Goal: Task Accomplishment & Management: Complete application form

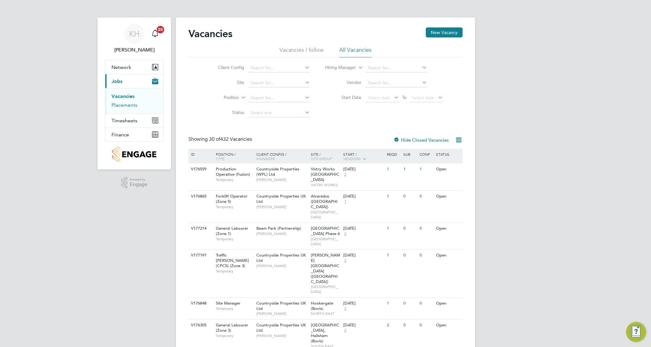
click at [122, 108] on link "Placements" at bounding box center [125, 105] width 26 height 6
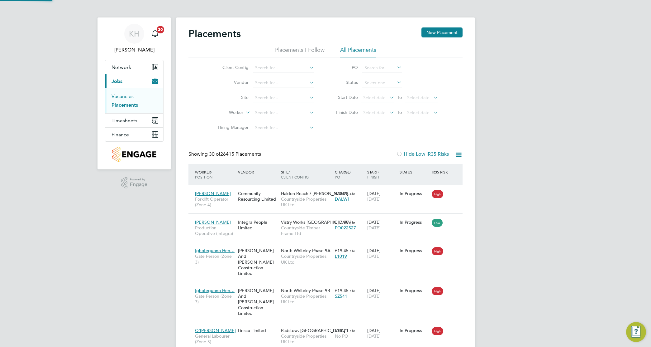
click at [122, 99] on link "Vacancies" at bounding box center [123, 96] width 22 height 6
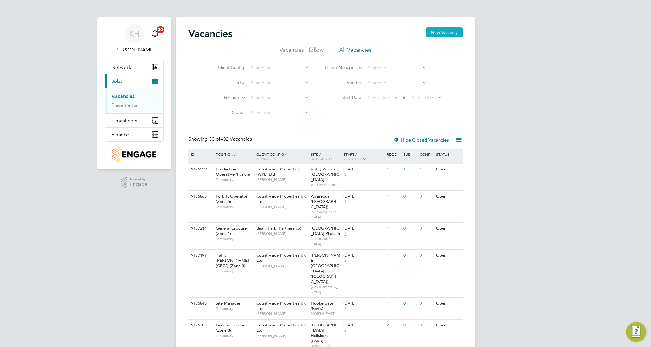
click at [437, 36] on button "New Vacancy" at bounding box center [444, 32] width 37 height 10
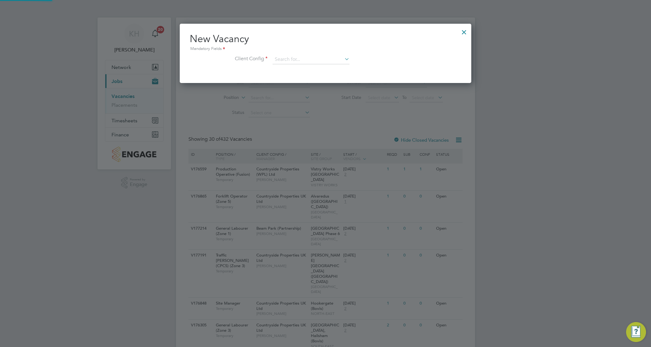
scroll to position [59, 292]
click at [302, 55] on input at bounding box center [311, 59] width 77 height 9
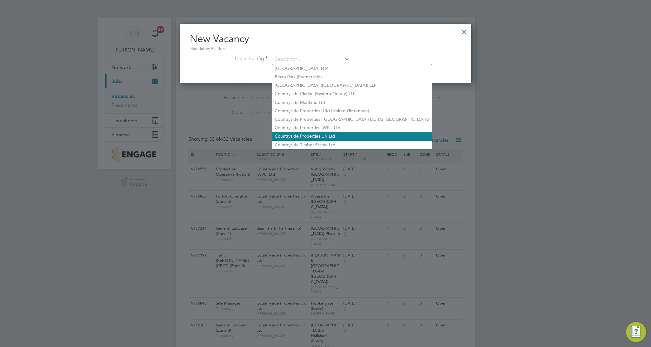
click at [328, 136] on li "Countryside Properties UK Ltd" at bounding box center [352, 136] width 160 height 8
type input "Countryside Properties UK Ltd"
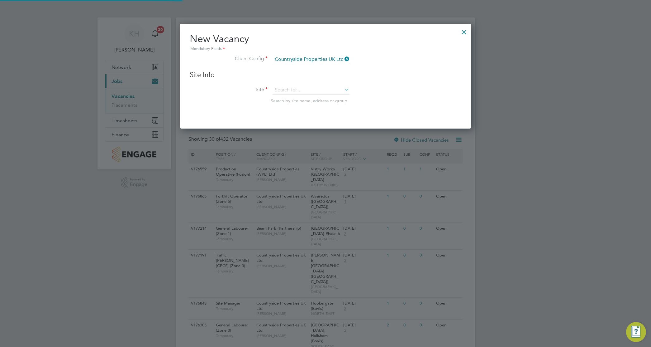
scroll to position [105, 292]
click at [306, 88] on input at bounding box center [311, 89] width 77 height 9
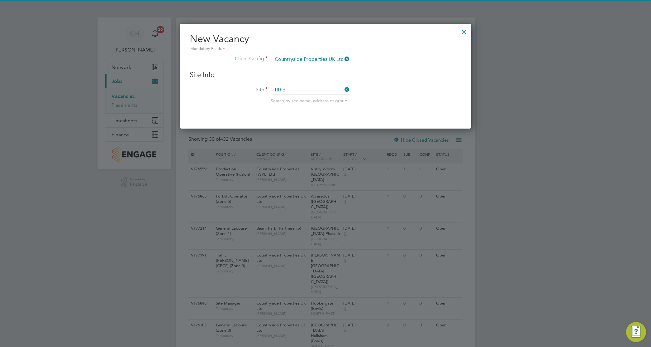
click at [310, 95] on li "Tithe Barn, Phase 6 ([GEOGRAPHIC_DATA])" at bounding box center [317, 99] width 91 height 8
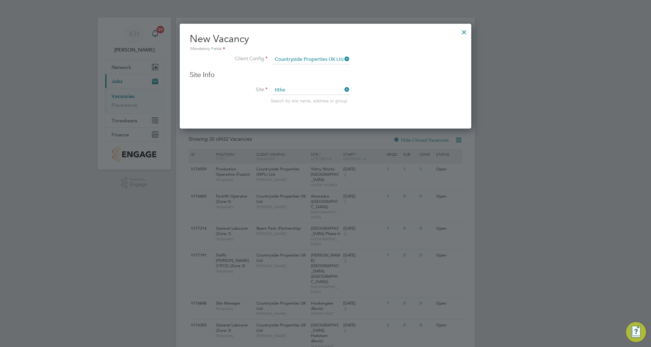
type input "Tithe Barn, Phase 6 ([GEOGRAPHIC_DATA])"
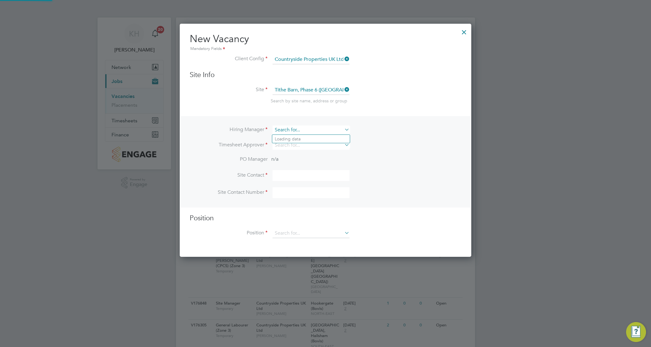
click at [299, 132] on input at bounding box center [311, 129] width 77 height 9
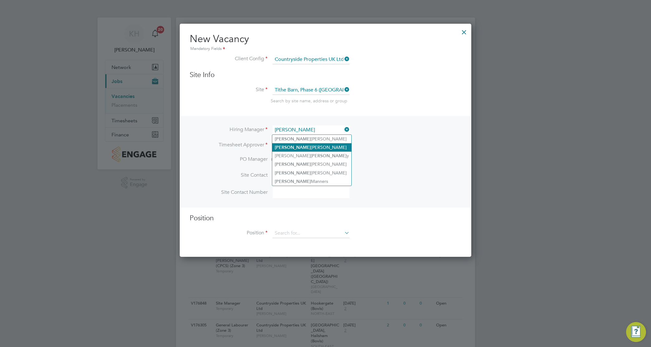
click at [308, 146] on li "[PERSON_NAME]" at bounding box center [311, 147] width 79 height 8
type input "[PERSON_NAME]"
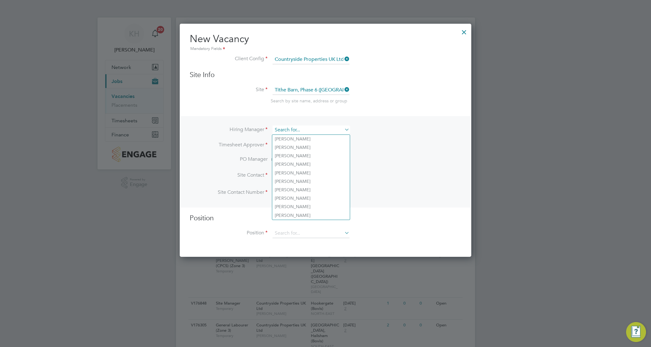
click at [300, 128] on input at bounding box center [311, 129] width 77 height 9
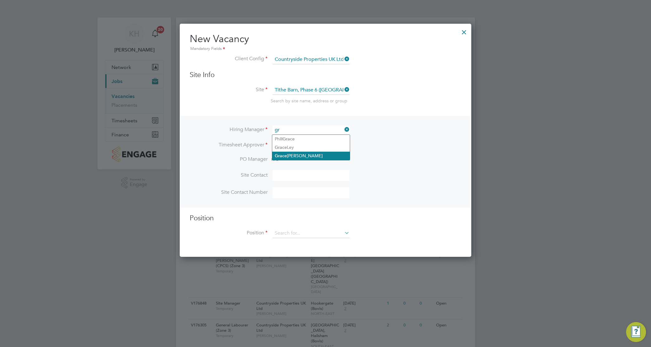
type input "g"
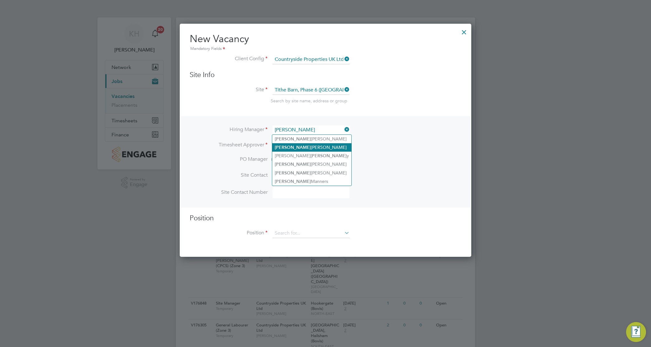
click at [302, 149] on li "[PERSON_NAME]" at bounding box center [311, 147] width 79 height 8
type input "[PERSON_NAME]"
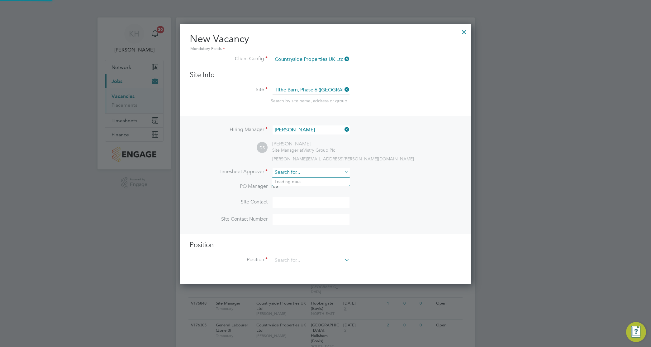
click at [291, 173] on input at bounding box center [311, 172] width 77 height 9
click at [298, 190] on li "[PERSON_NAME]" at bounding box center [311, 190] width 79 height 8
type input "[PERSON_NAME]"
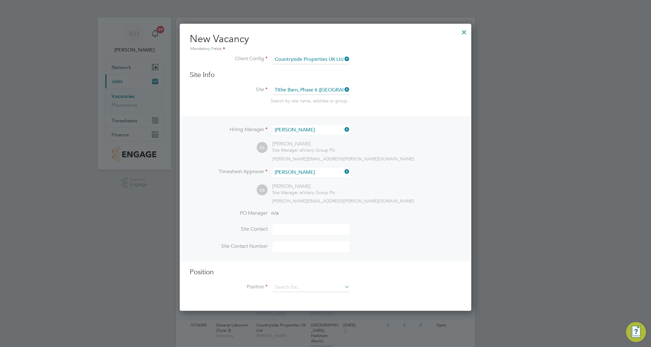
click at [390, 210] on div "Hiring Manager [PERSON_NAME] DS [PERSON_NAME] Site Manager at Vistry Group Plc …" at bounding box center [325, 188] width 290 height 145
click at [306, 285] on input at bounding box center [311, 286] width 77 height 9
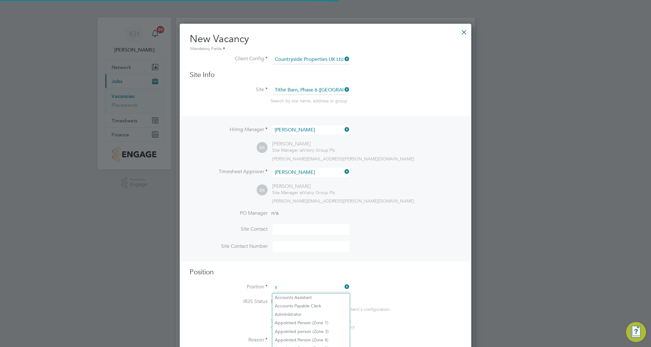
scroll to position [894, 292]
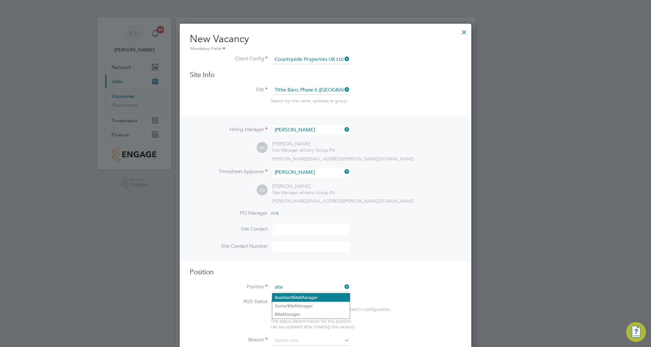
click at [306, 297] on li "Assistant Site Manager" at bounding box center [311, 297] width 78 height 8
type input "Assistant Site Manager"
type textarea "• Loremipsum dol sitamet cons adi elitseddoeiu temp incid utlab etdolor ma aliq…"
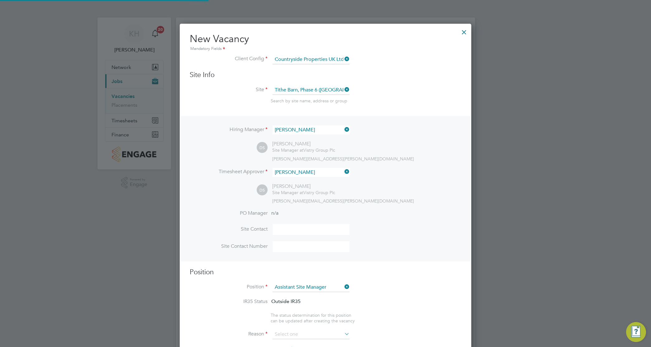
scroll to position [18, 43]
click at [412, 269] on h3 "Position" at bounding box center [326, 271] width 272 height 9
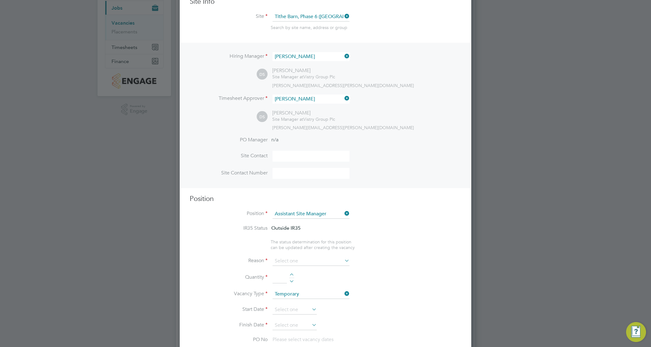
scroll to position [195, 0]
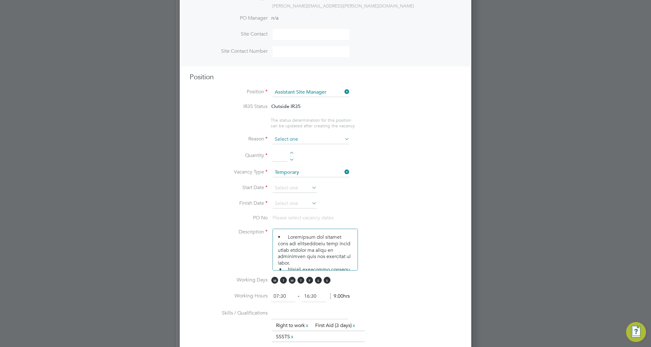
click at [284, 138] on input at bounding box center [311, 139] width 77 height 9
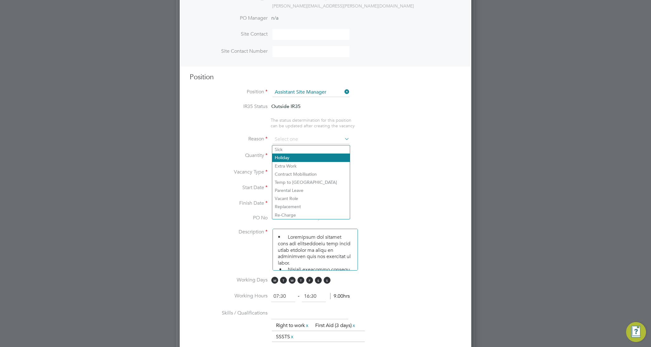
click at [293, 159] on li "Holiday" at bounding box center [311, 157] width 78 height 8
type input "Holiday"
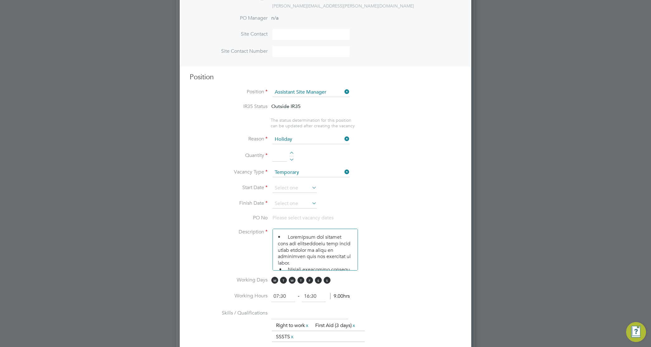
click at [291, 153] on div at bounding box center [291, 153] width 5 height 4
type input "1"
click at [300, 188] on input at bounding box center [295, 187] width 44 height 9
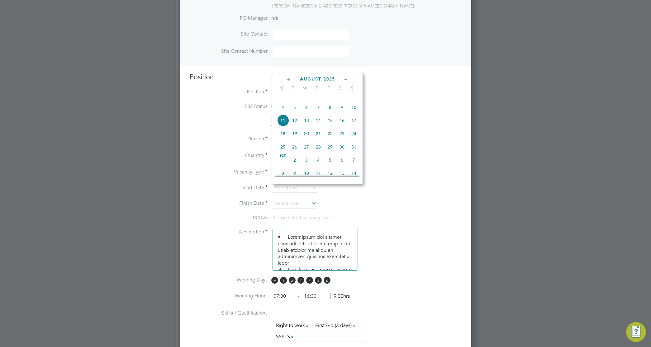
click at [285, 113] on span "4" at bounding box center [283, 107] width 12 height 12
type input "[DATE]"
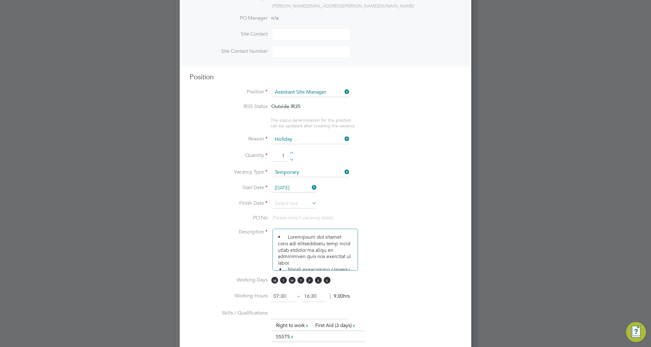
click at [311, 203] on icon at bounding box center [311, 203] width 0 height 9
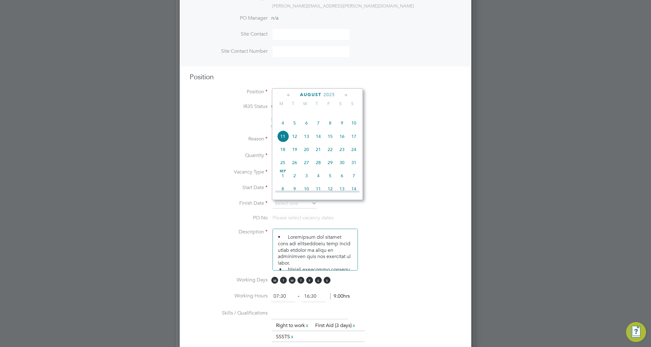
click at [333, 142] on span "15" at bounding box center [330, 136] width 12 height 12
type input "[DATE]"
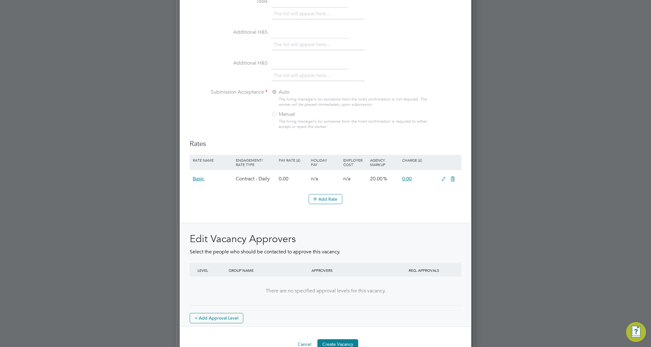
scroll to position [0, 0]
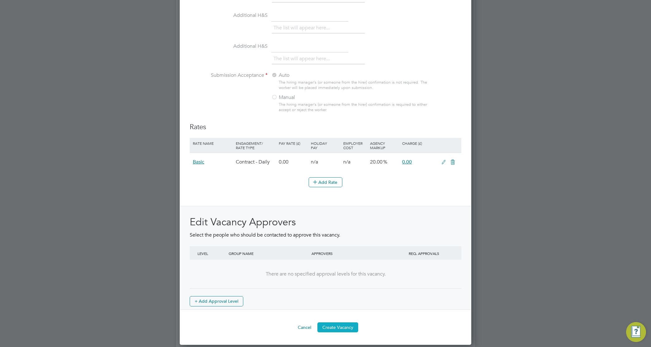
click at [339, 328] on button "Create Vacancy" at bounding box center [338, 327] width 41 height 10
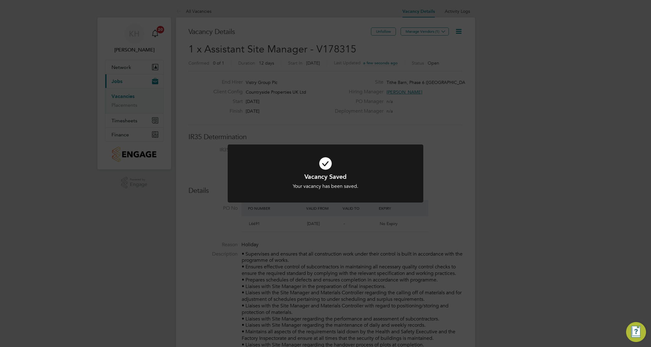
click at [424, 32] on div "Vacancy Saved Your vacancy has been saved. Cancel Okay" at bounding box center [325, 173] width 651 height 347
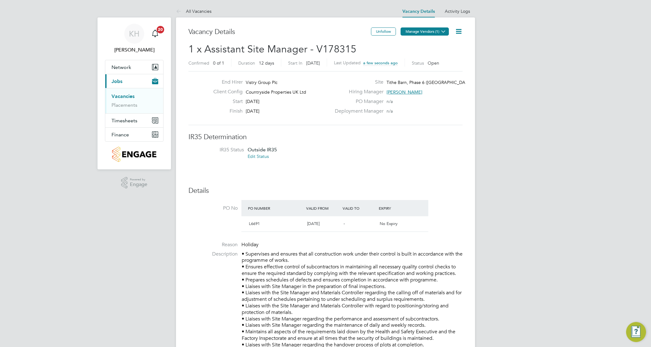
click at [425, 30] on button "Manage Vendors (1)" at bounding box center [425, 31] width 48 height 8
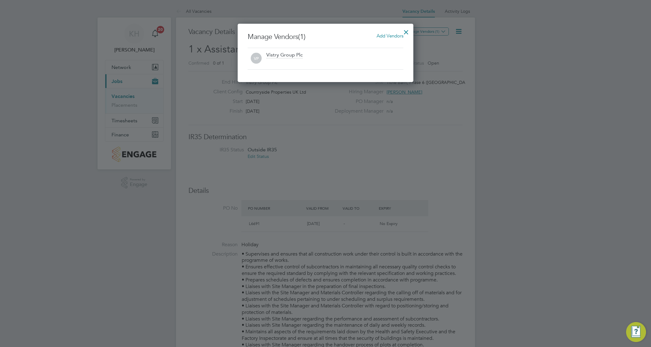
click at [396, 35] on span "Add Vendors" at bounding box center [390, 36] width 27 height 6
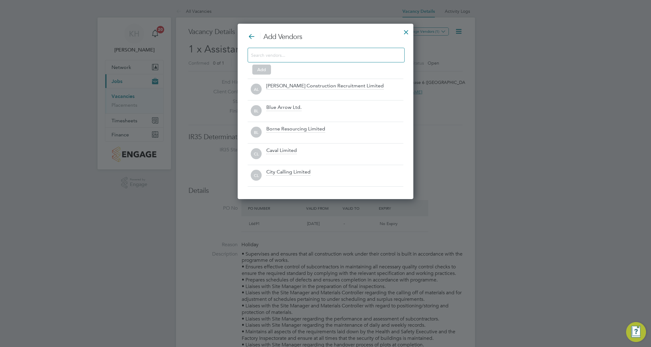
click at [317, 55] on input at bounding box center [321, 55] width 140 height 8
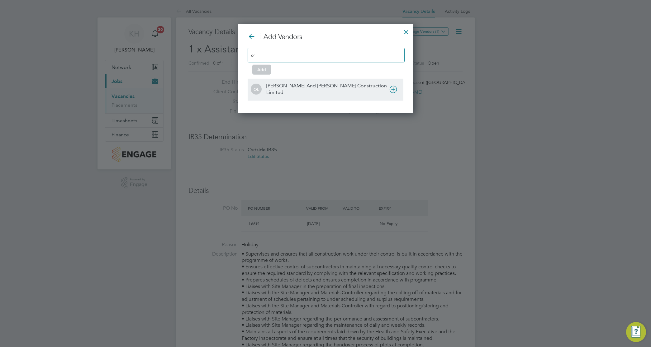
type input "o'"
click at [301, 81] on div "[PERSON_NAME] And [PERSON_NAME] Construction Limited" at bounding box center [326, 90] width 156 height 22
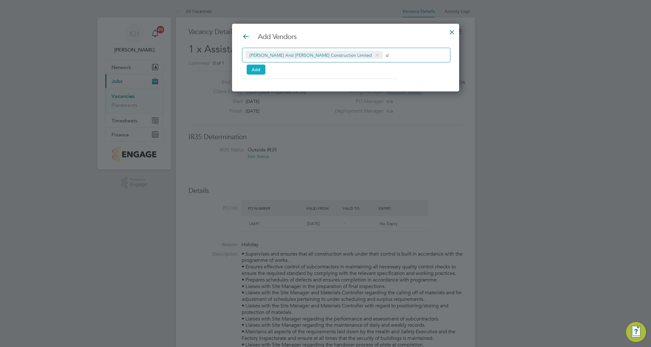
click at [256, 68] on button "Add" at bounding box center [256, 70] width 19 height 10
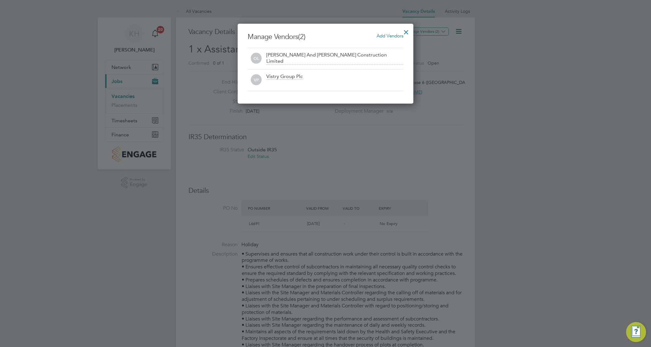
click at [405, 30] on div at bounding box center [406, 30] width 11 height 11
